Goal: Information Seeking & Learning: Learn about a topic

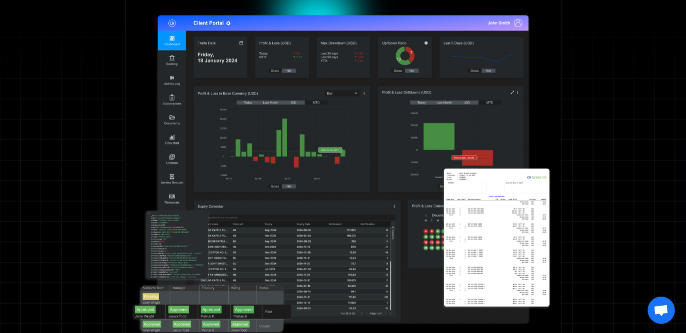
scroll to position [454, 0]
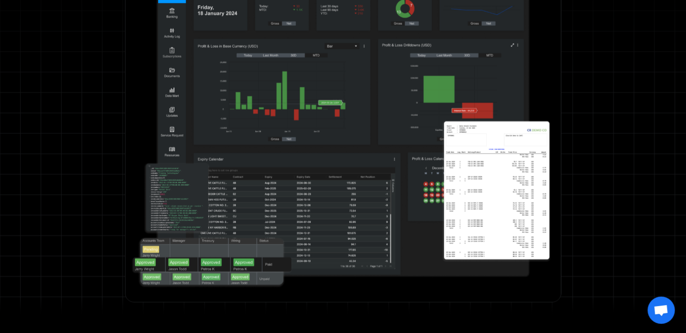
click at [478, 197] on img at bounding box center [343, 122] width 432 height 358
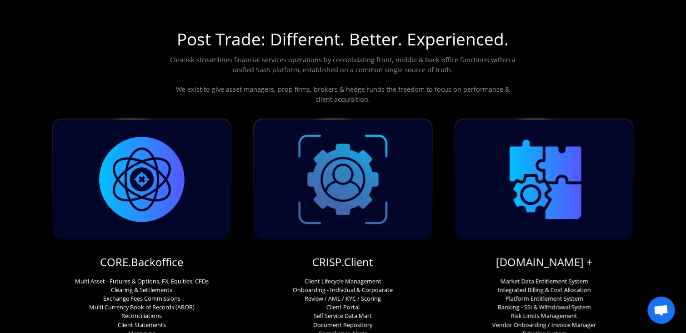
scroll to position [0, 0]
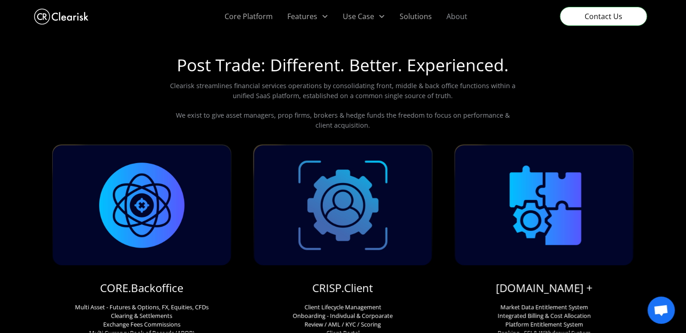
click at [461, 16] on link "About" at bounding box center [456, 16] width 35 height 33
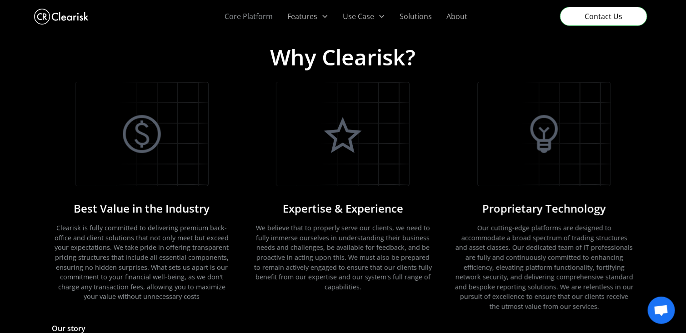
click at [234, 20] on link "Core Platform" at bounding box center [249, 16] width 63 height 33
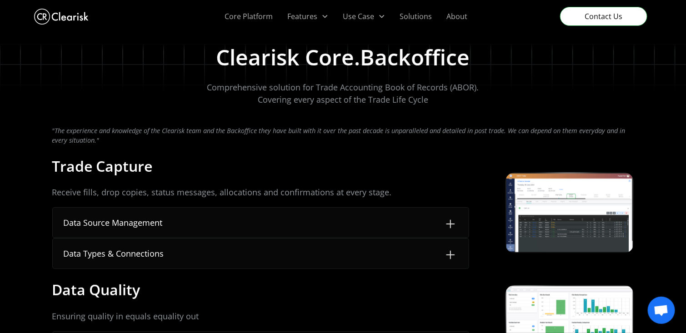
click at [451, 225] on img at bounding box center [450, 224] width 15 height 15
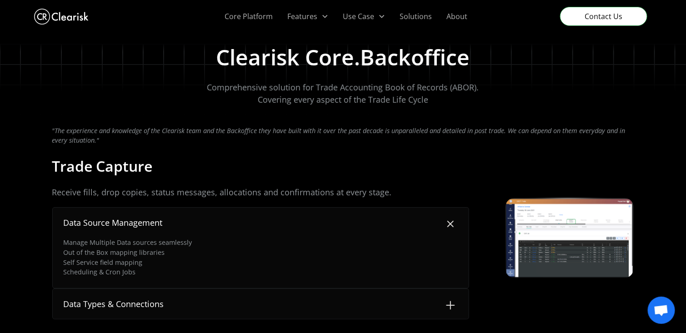
click at [448, 224] on img at bounding box center [450, 224] width 20 height 20
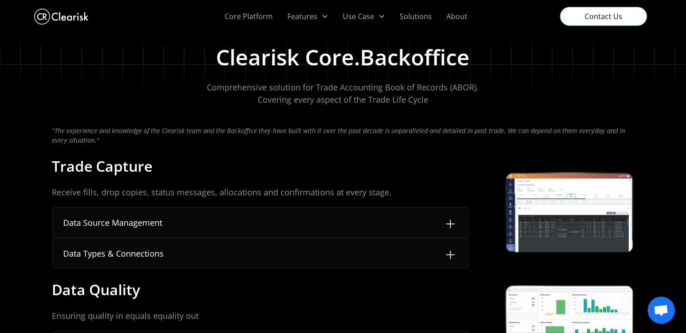
click at [451, 251] on img at bounding box center [450, 255] width 15 height 15
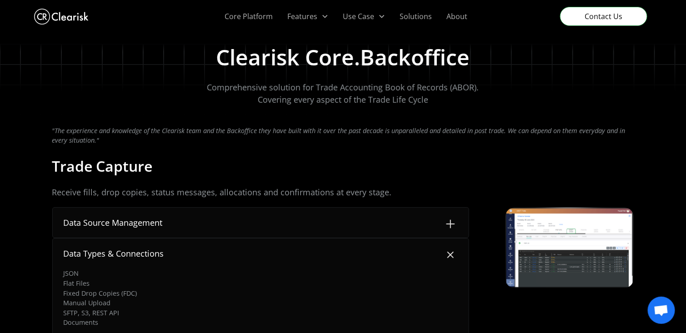
scroll to position [45, 0]
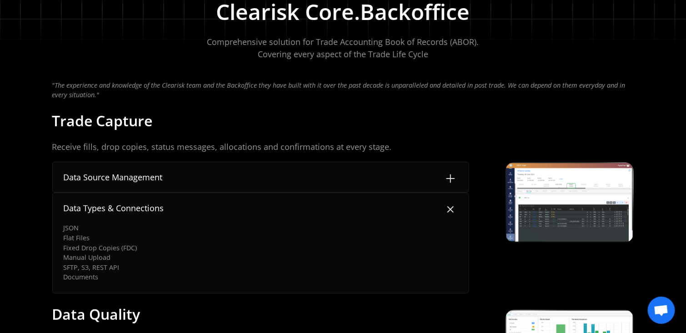
click at [448, 209] on img at bounding box center [450, 209] width 20 height 20
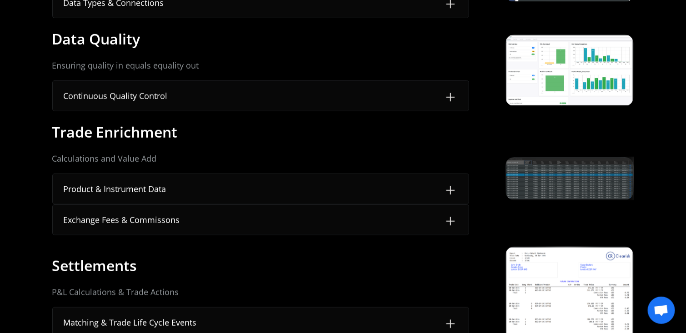
scroll to position [273, 0]
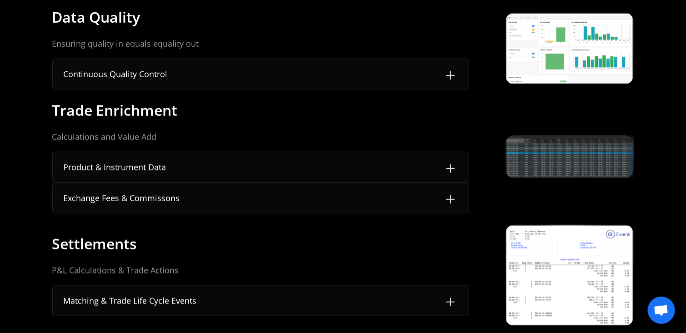
click at [451, 168] on img at bounding box center [450, 168] width 15 height 15
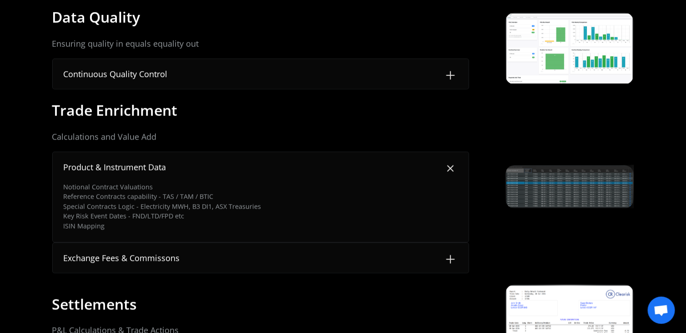
click at [451, 167] on img at bounding box center [450, 168] width 20 height 20
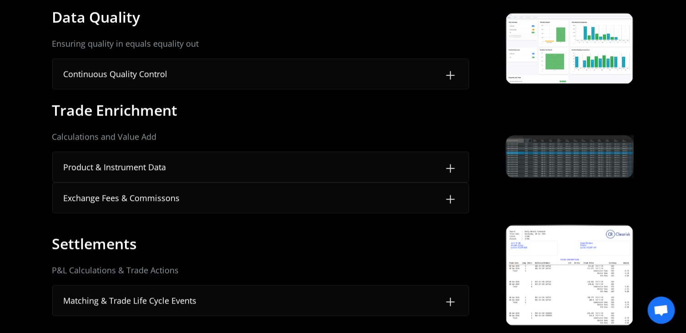
click at [450, 195] on img at bounding box center [450, 199] width 15 height 15
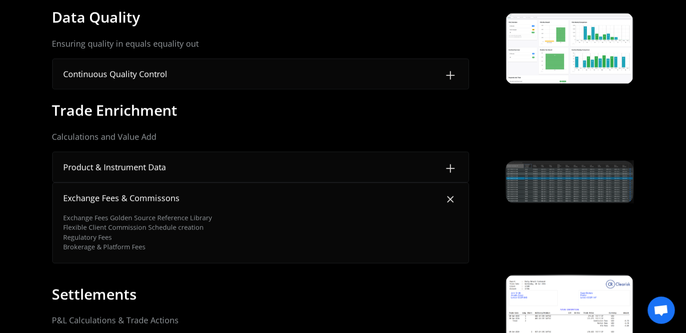
click at [450, 197] on img at bounding box center [450, 199] width 20 height 20
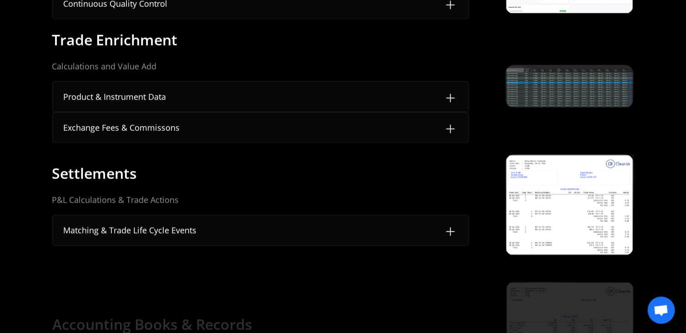
scroll to position [364, 0]
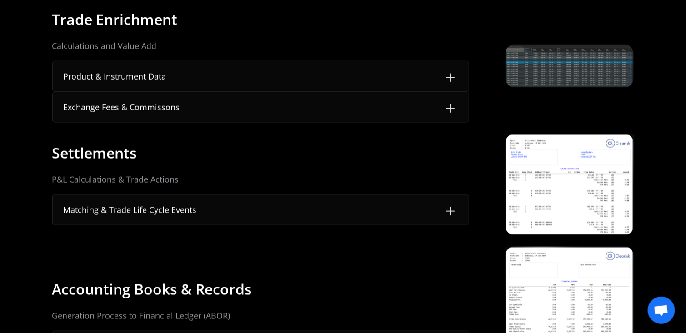
click at [449, 209] on img at bounding box center [450, 211] width 15 height 15
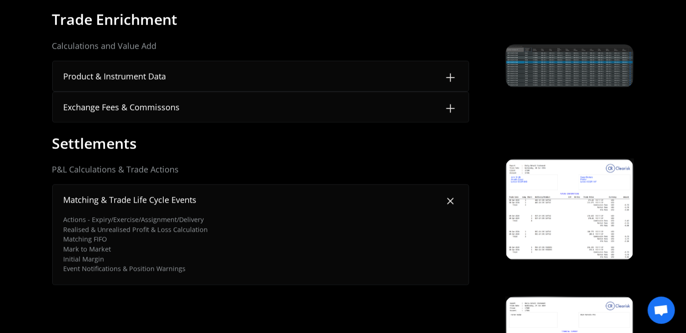
click at [451, 196] on img at bounding box center [450, 201] width 20 height 20
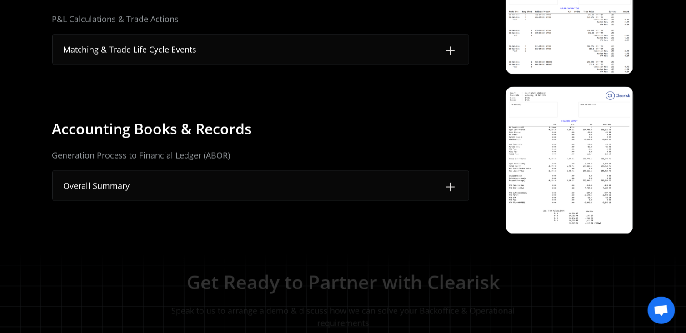
scroll to position [545, 0]
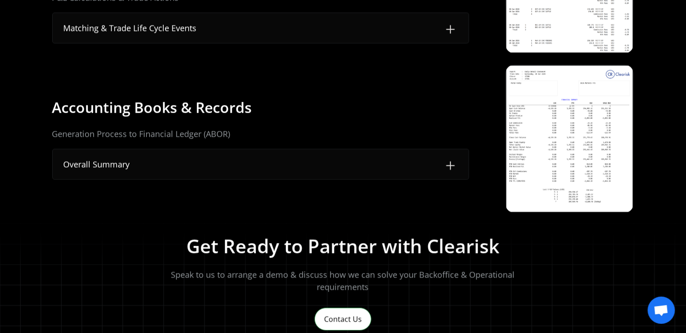
click at [451, 165] on img at bounding box center [450, 166] width 15 height 15
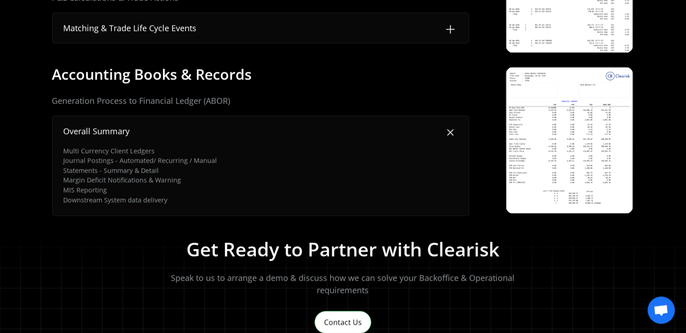
click at [531, 159] on img at bounding box center [569, 141] width 126 height 146
click at [451, 132] on img at bounding box center [450, 132] width 20 height 20
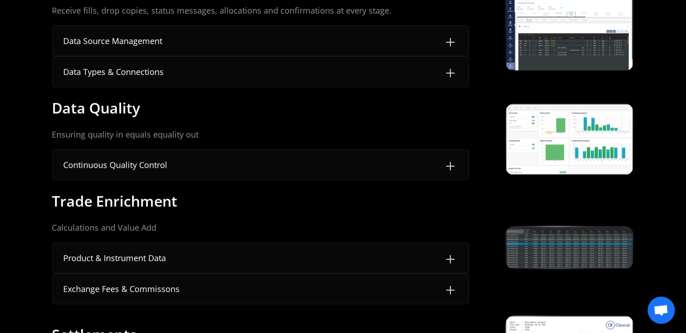
scroll to position [0, 0]
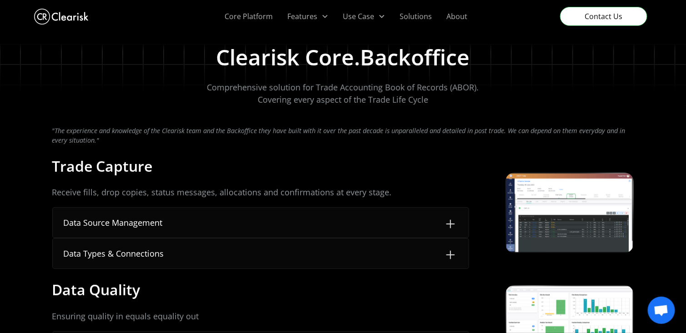
click at [70, 20] on img "home" at bounding box center [61, 16] width 55 height 20
